Goal: Task Accomplishment & Management: Use online tool/utility

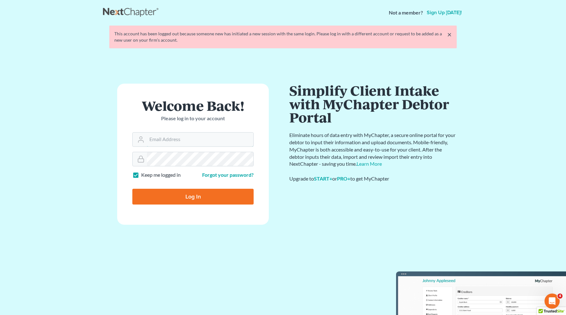
type input "christiaan@mvnlaw.com"
click at [188, 200] on input "Log In" at bounding box center [192, 197] width 121 height 16
type input "Thinking..."
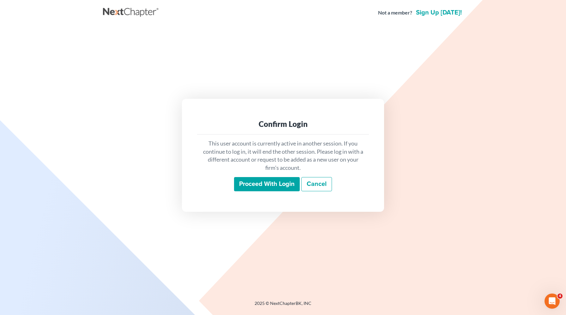
click at [273, 183] on input "Proceed with login" at bounding box center [267, 184] width 66 height 15
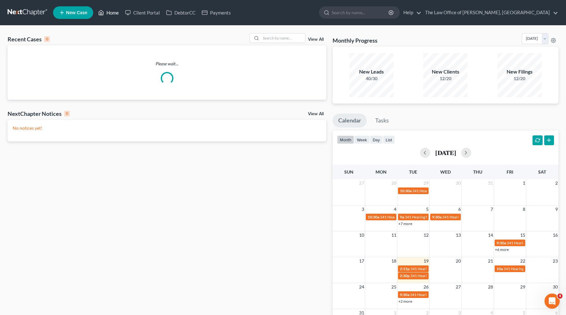
click at [112, 13] on link "Home" at bounding box center [108, 12] width 27 height 11
click at [287, 40] on input "search" at bounding box center [283, 37] width 44 height 9
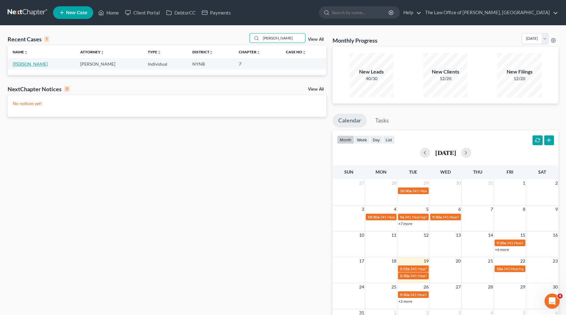
type input "[PERSON_NAME]"
click at [36, 66] on link "[PERSON_NAME]" at bounding box center [30, 63] width 35 height 5
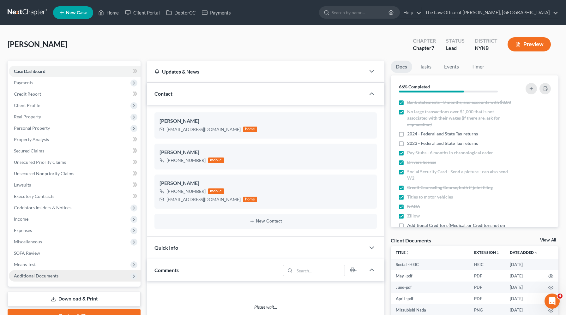
scroll to position [138, 0]
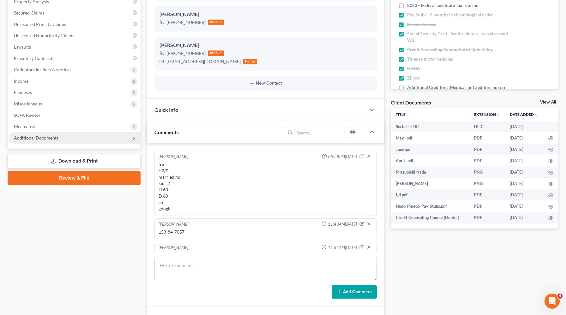
click at [49, 137] on span "Additional Documents" at bounding box center [36, 137] width 45 height 5
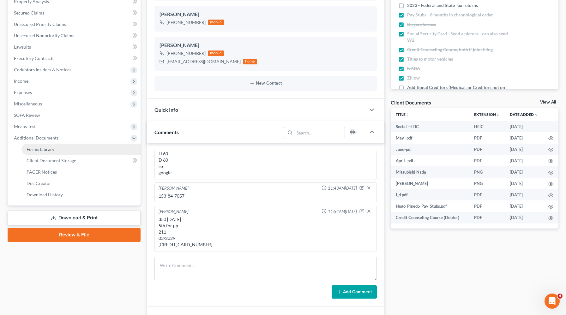
scroll to position [312, 0]
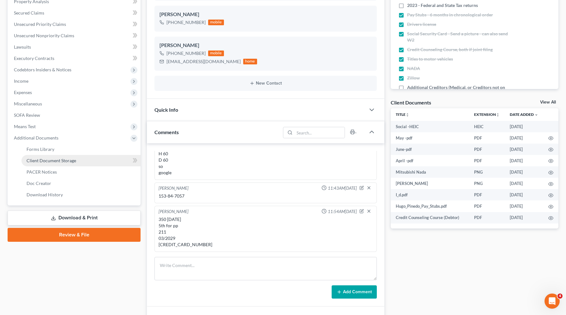
click at [52, 162] on span "Client Document Storage" at bounding box center [52, 160] width 50 height 5
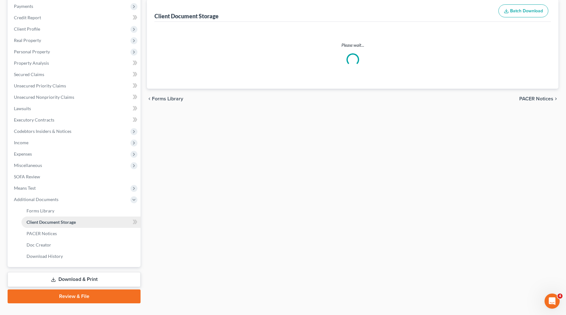
scroll to position [49, 0]
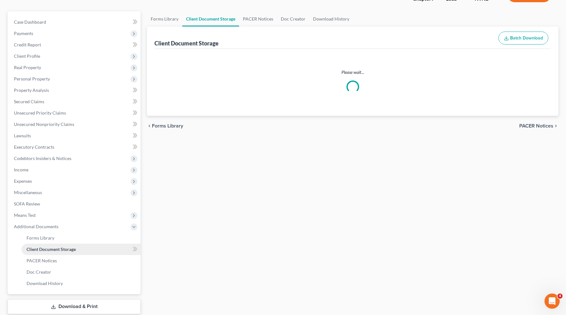
select select "1"
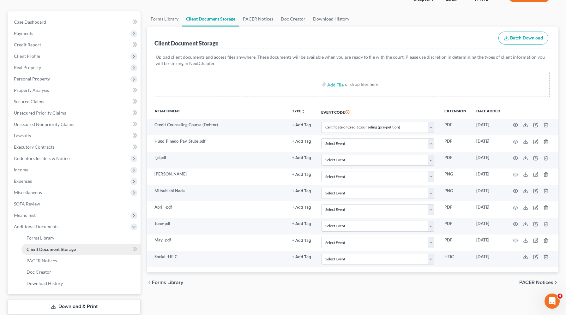
scroll to position [0, 0]
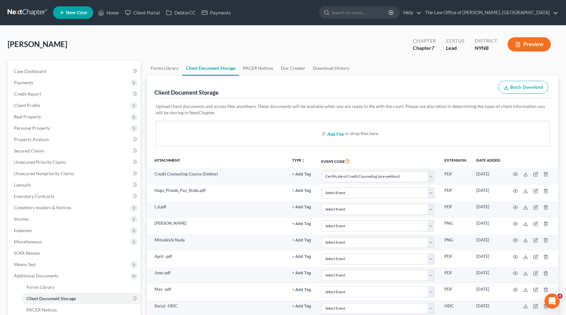
click at [331, 132] on input "file" at bounding box center [334, 133] width 15 height 11
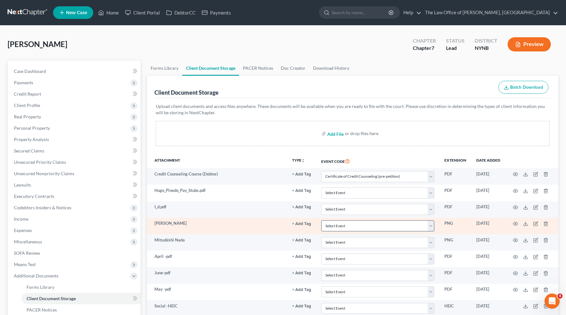
type input "C:\fakepath\2023 [PERSON_NAME] H Form 1040 Individual Tax Return_Filing.pdf"
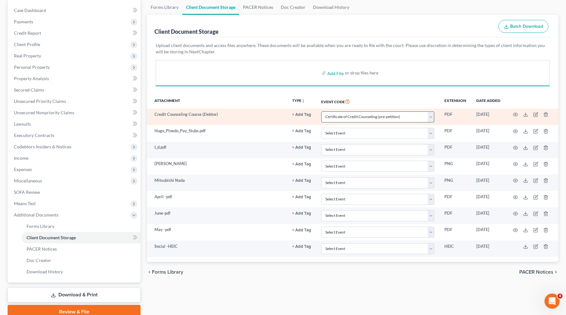
scroll to position [88, 0]
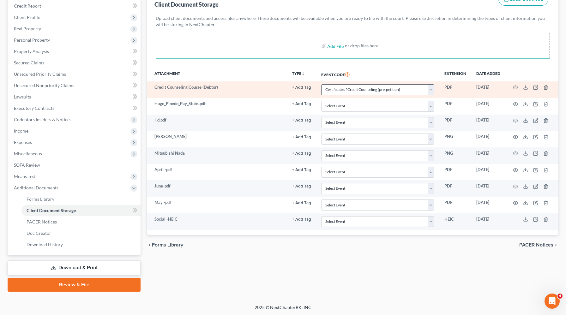
select select "1"
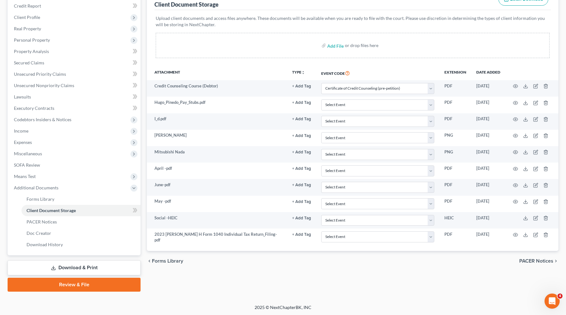
select select "1"
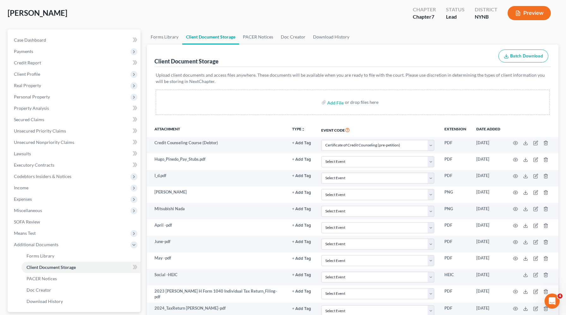
scroll to position [0, 0]
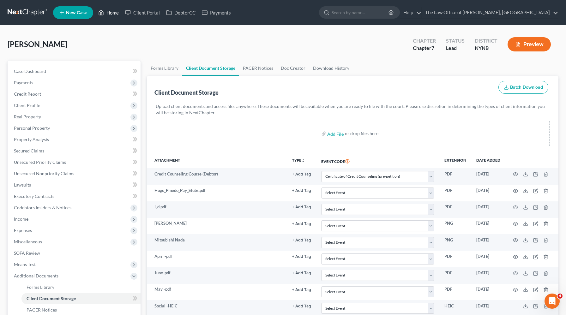
click at [111, 11] on link "Home" at bounding box center [108, 12] width 27 height 11
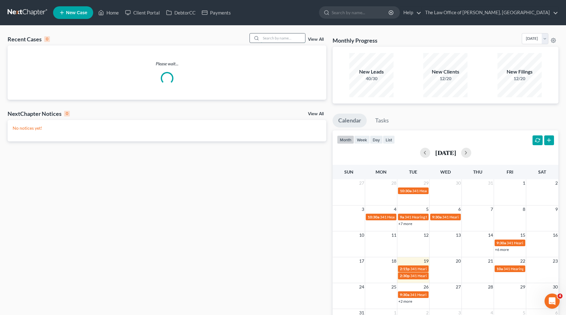
click at [278, 35] on input "search" at bounding box center [283, 37] width 44 height 9
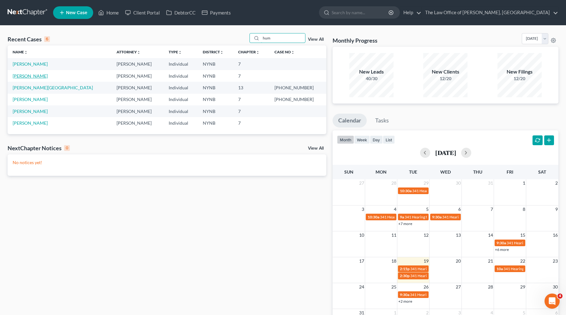
type input "hum"
click at [41, 75] on link "[PERSON_NAME]" at bounding box center [30, 75] width 35 height 5
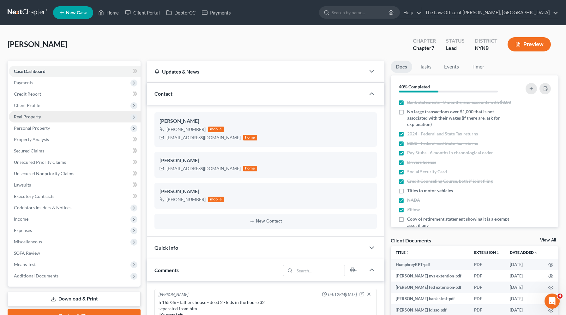
scroll to position [118, 0]
click at [36, 115] on span "Real Property" at bounding box center [27, 116] width 27 height 5
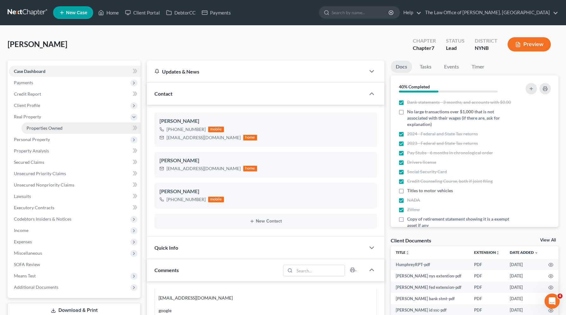
scroll to position [325, 0]
click at [36, 125] on link "Properties Owned" at bounding box center [80, 128] width 119 height 11
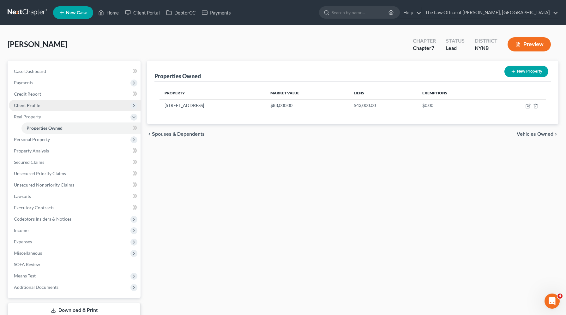
click at [40, 101] on span "Client Profile" at bounding box center [75, 105] width 132 height 11
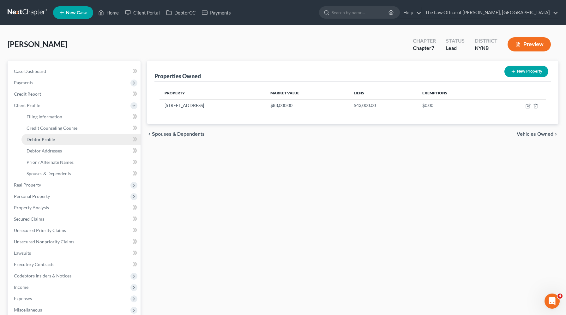
scroll to position [99, 0]
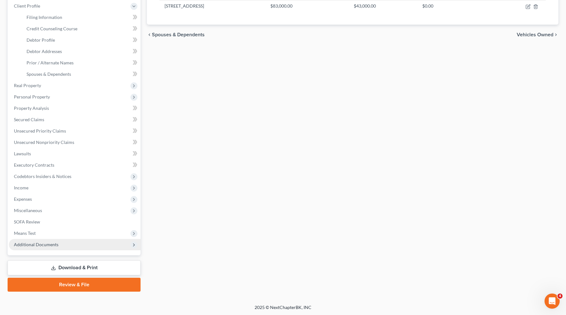
click at [54, 247] on span "Additional Documents" at bounding box center [75, 244] width 132 height 11
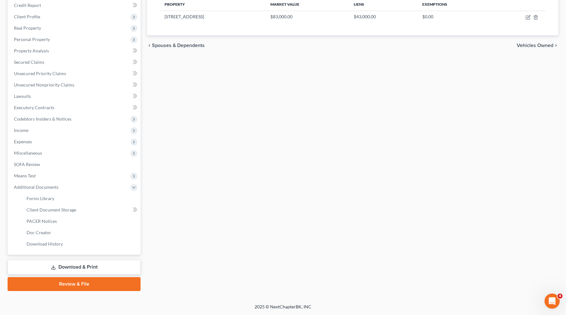
scroll to position [88, 0]
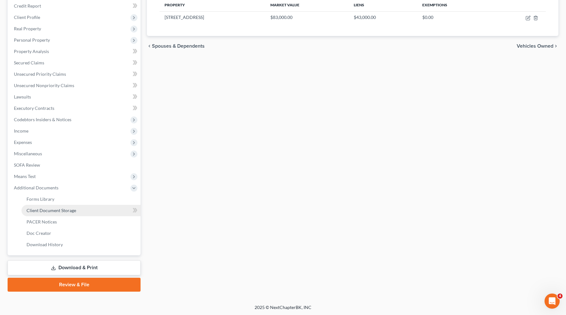
click at [64, 209] on span "Client Document Storage" at bounding box center [52, 210] width 50 height 5
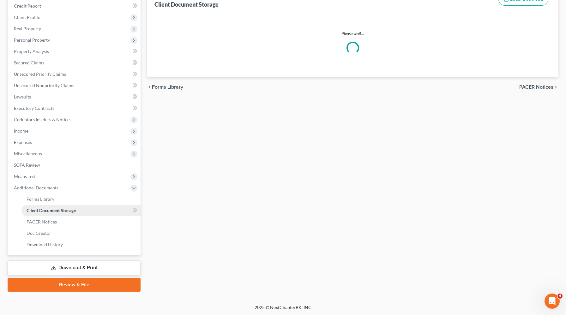
select select "1"
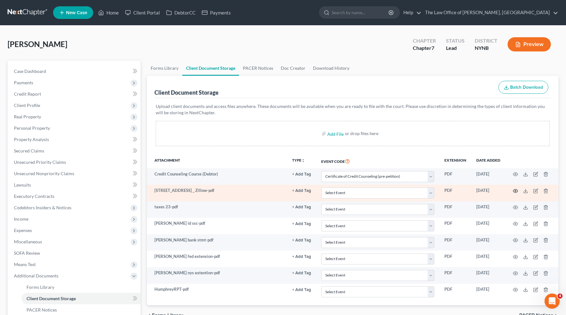
click at [516, 191] on icon "button" at bounding box center [515, 191] width 5 height 5
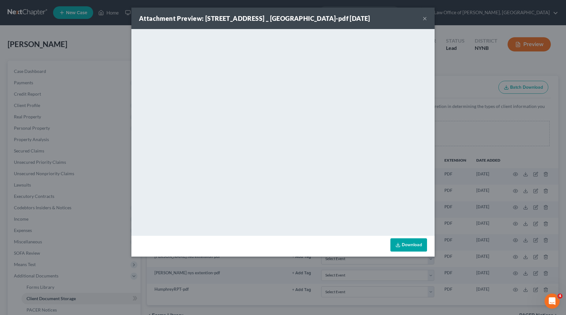
click at [424, 22] on button "×" at bounding box center [425, 19] width 4 height 8
